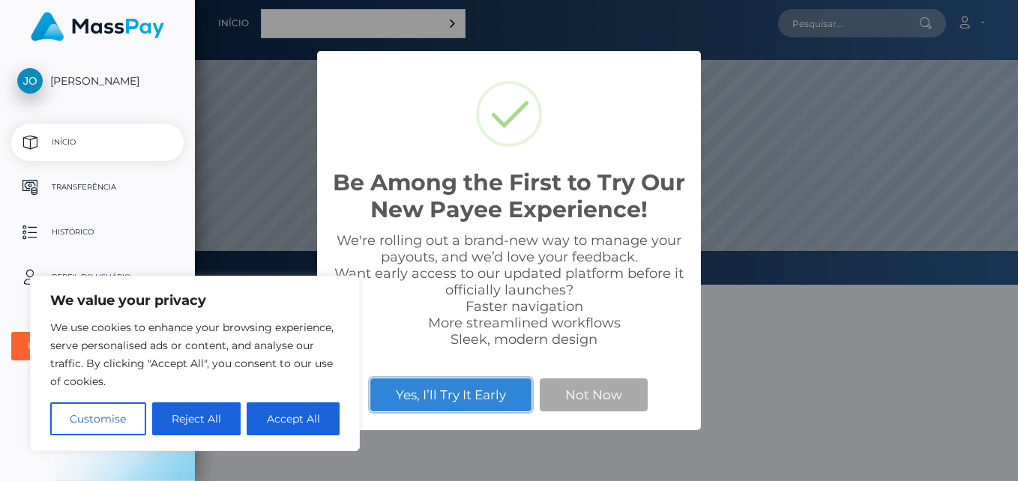
scroll to position [285, 823]
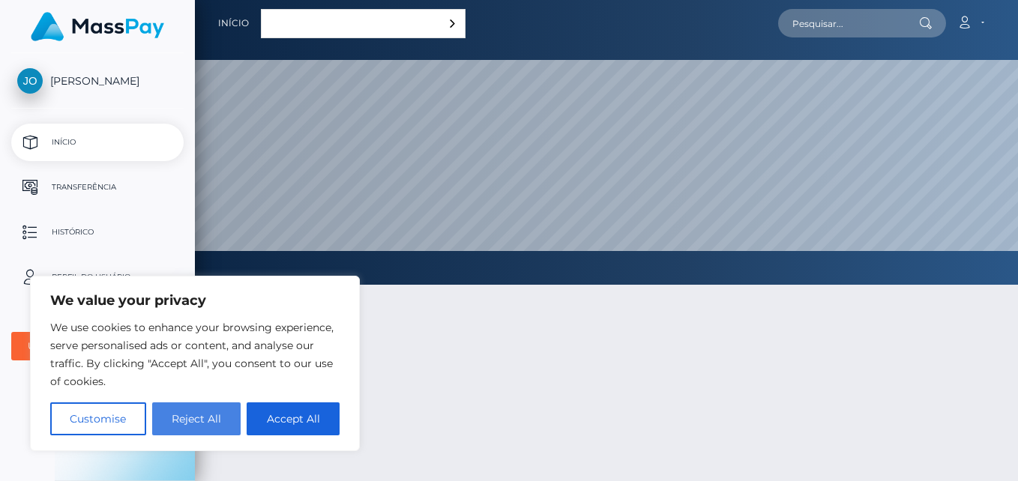
click at [202, 424] on button "Reject All" at bounding box center [196, 419] width 89 height 33
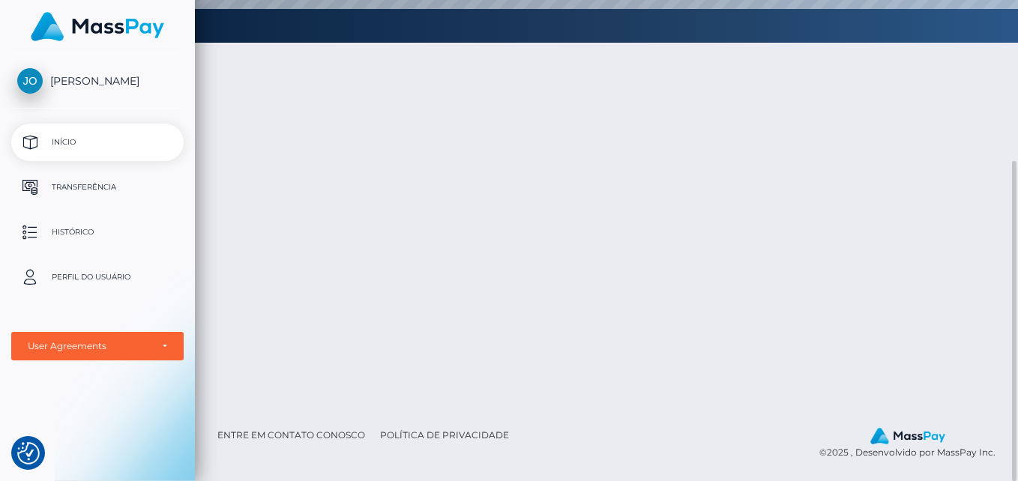
scroll to position [0, 0]
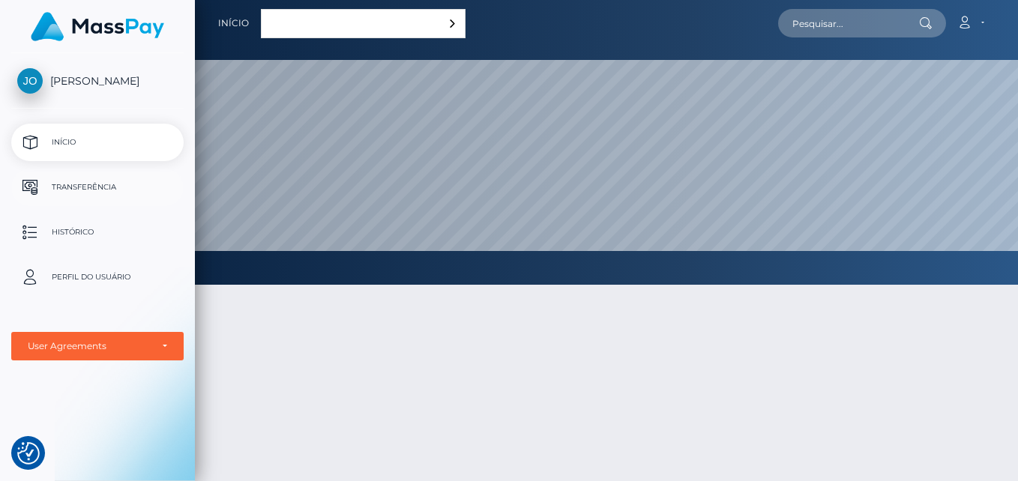
click at [137, 189] on p "Transferência" at bounding box center [97, 187] width 160 height 22
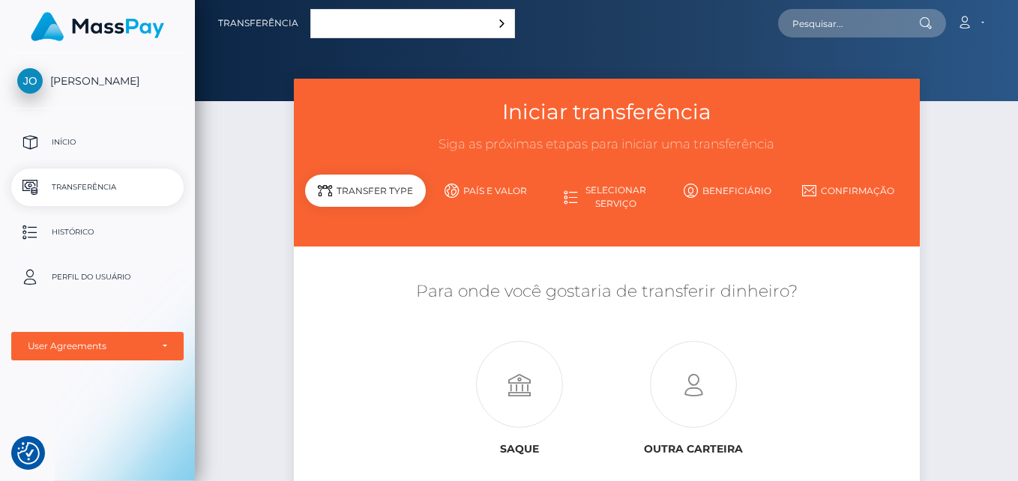
click at [472, 195] on link "País e valor" at bounding box center [486, 191] width 121 height 26
click at [469, 190] on link "País e valor" at bounding box center [486, 191] width 121 height 26
